Goal: Information Seeking & Learning: Stay updated

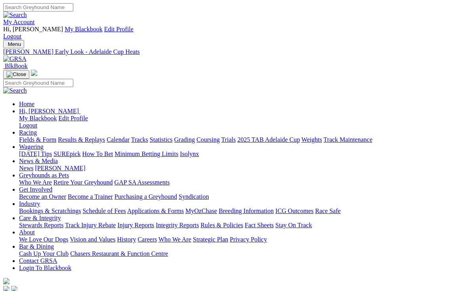
scroll to position [841, 0]
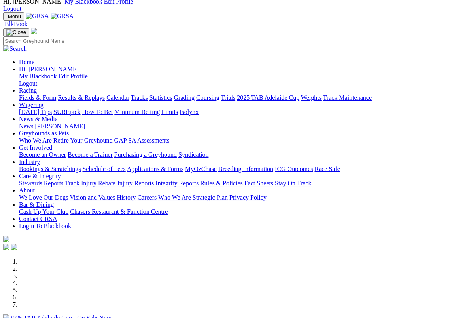
scroll to position [28, 0]
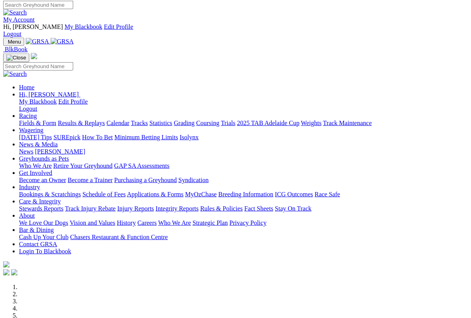
scroll to position [0, 0]
